Goal: Task Accomplishment & Management: Use online tool/utility

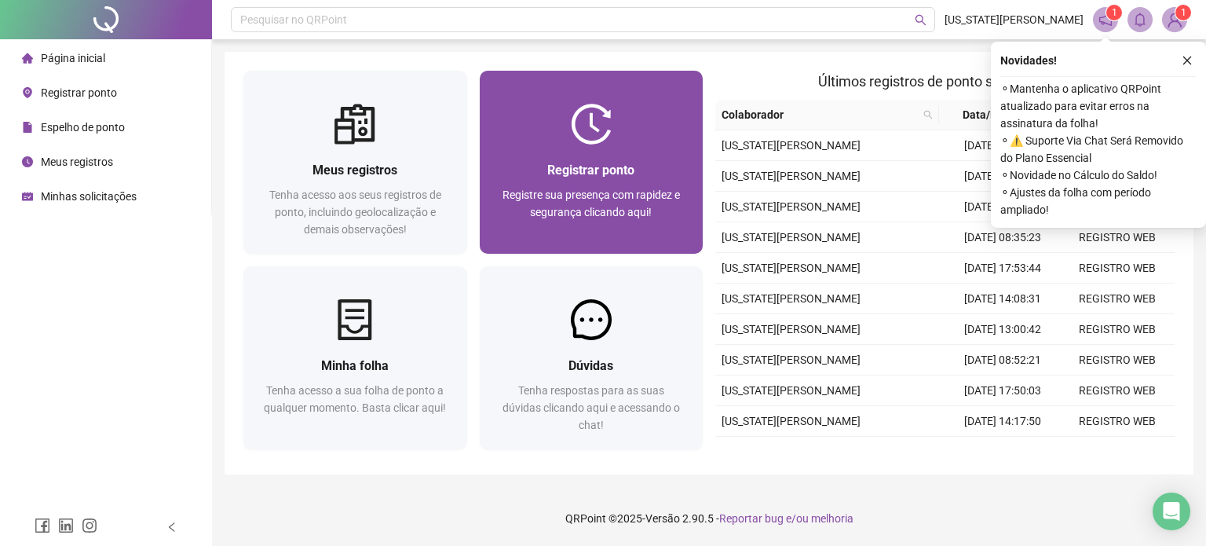
click at [582, 143] on img at bounding box center [591, 124] width 41 height 41
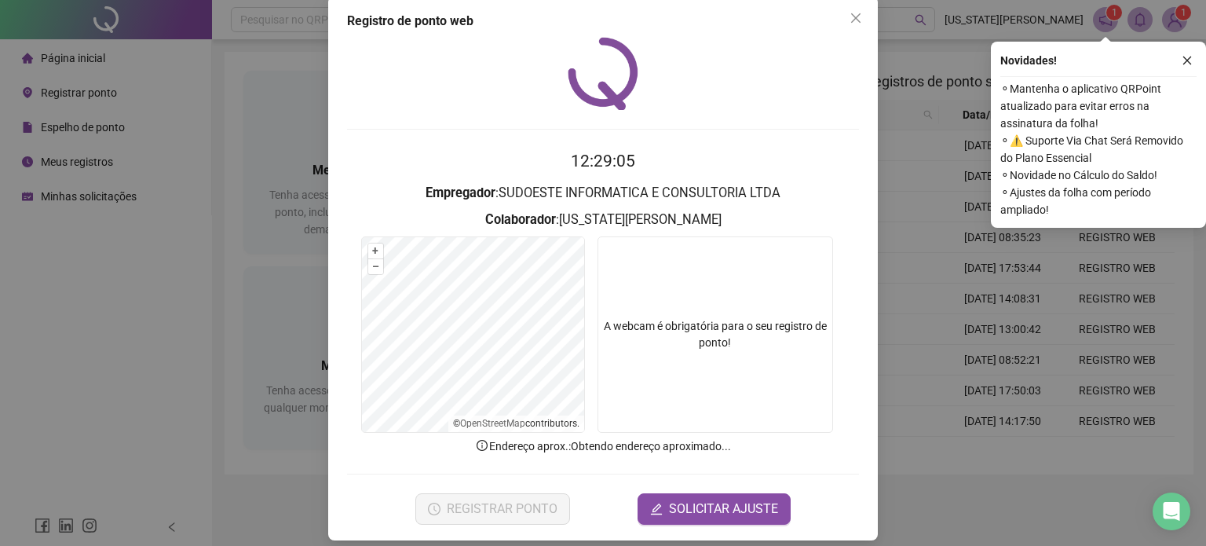
scroll to position [31, 0]
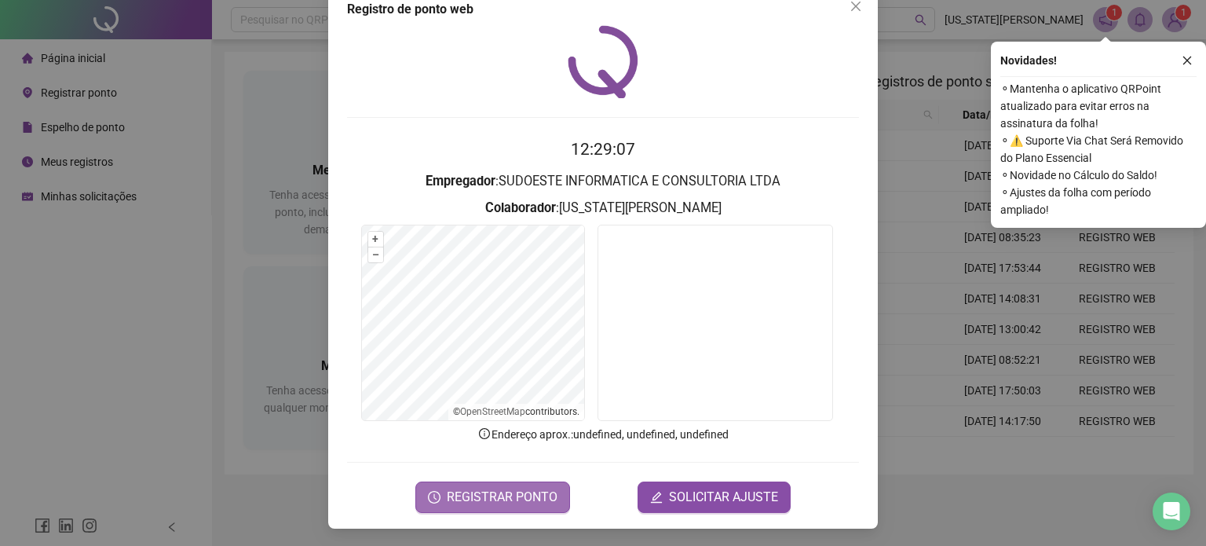
click at [491, 492] on span "REGISTRAR PONTO" at bounding box center [502, 497] width 111 height 19
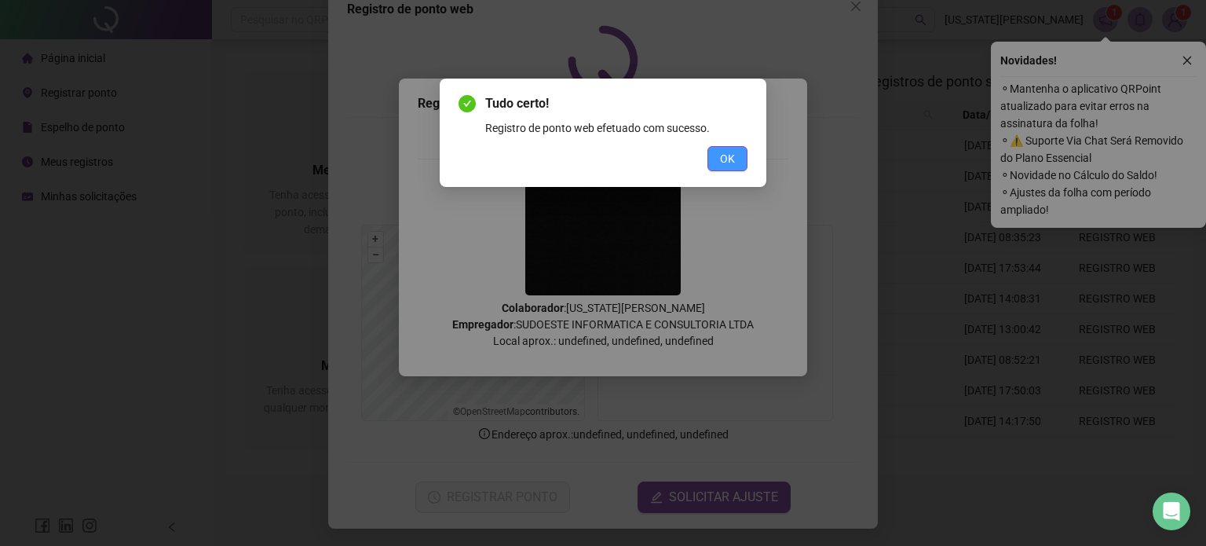
click at [737, 159] on button "OK" at bounding box center [727, 158] width 40 height 25
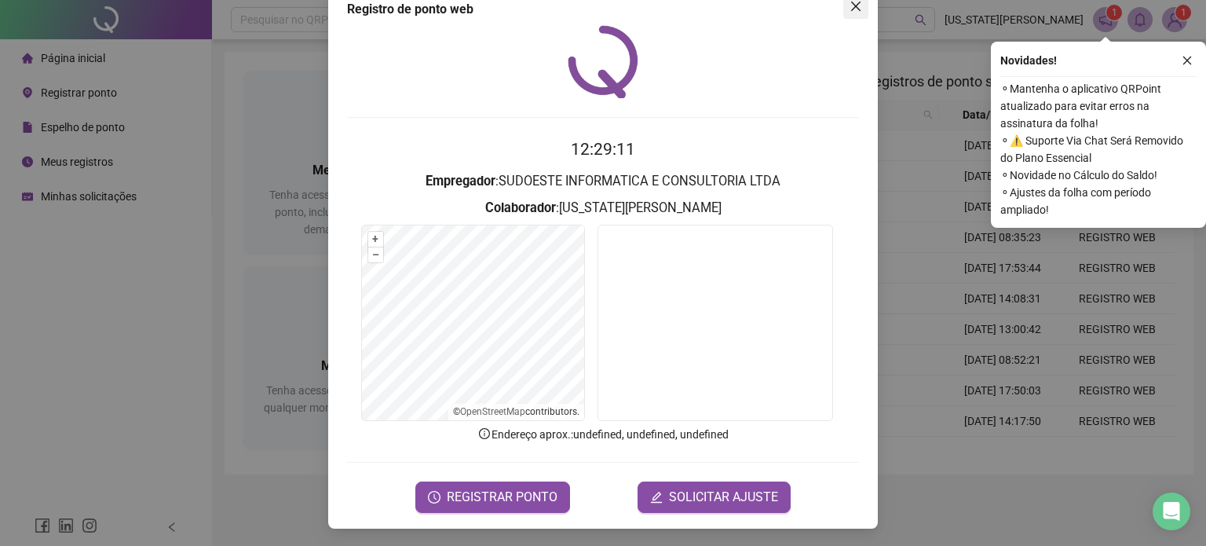
click at [850, 4] on icon "close" at bounding box center [856, 6] width 13 height 13
